Goal: Information Seeking & Learning: Learn about a topic

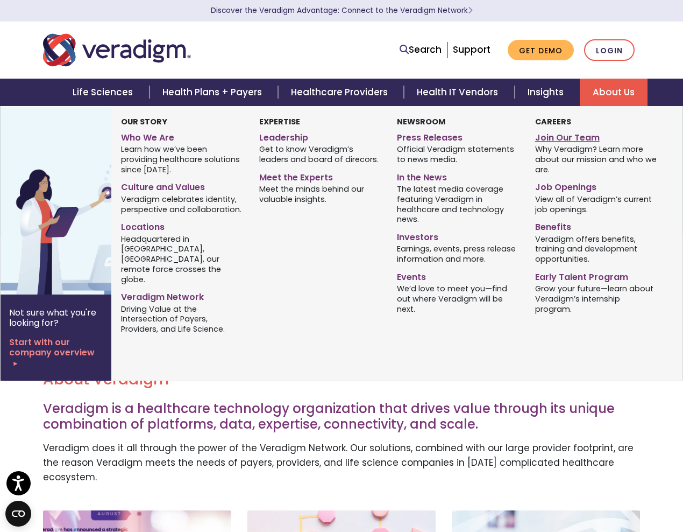
click at [560, 138] on link "Join Our Team" at bounding box center [596, 136] width 122 height 16
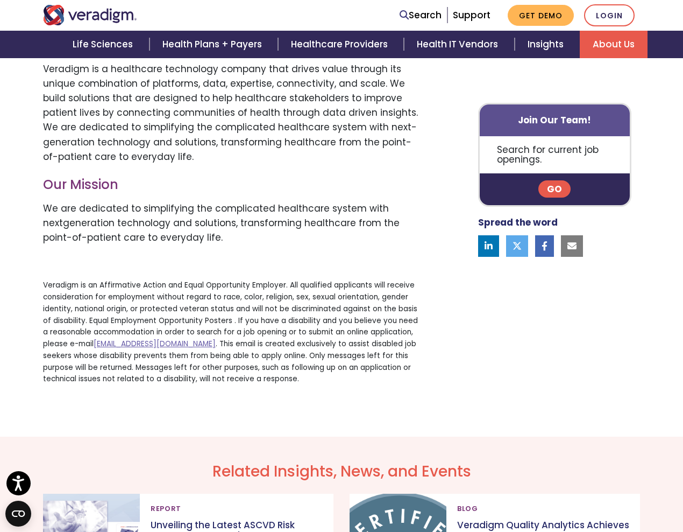
scroll to position [626, 0]
click at [555, 187] on link "Go" at bounding box center [555, 189] width 32 height 17
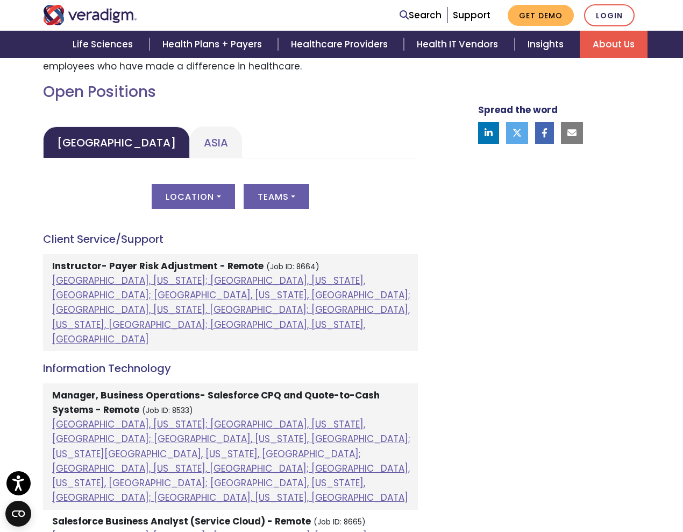
scroll to position [481, 0]
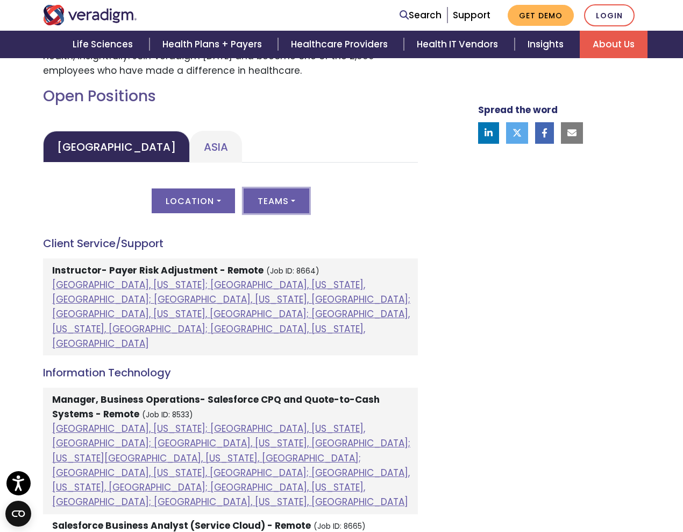
click at [288, 200] on button "Teams" at bounding box center [277, 200] width 66 height 25
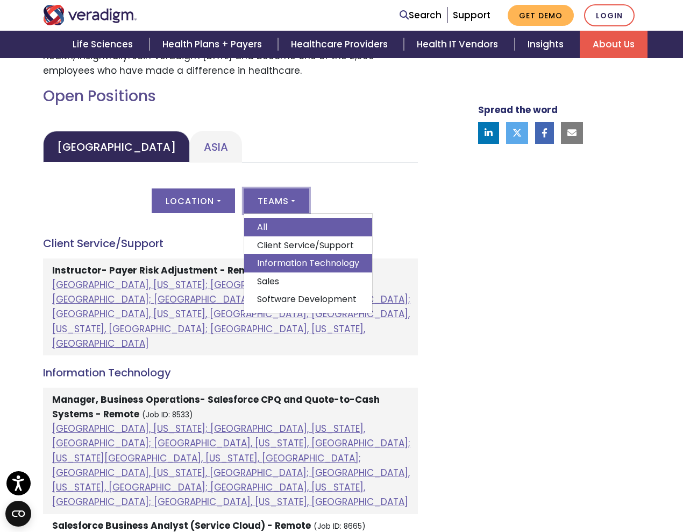
click at [288, 260] on link "Information Technology" at bounding box center [308, 263] width 128 height 18
